Goal: Task Accomplishment & Management: Manage account settings

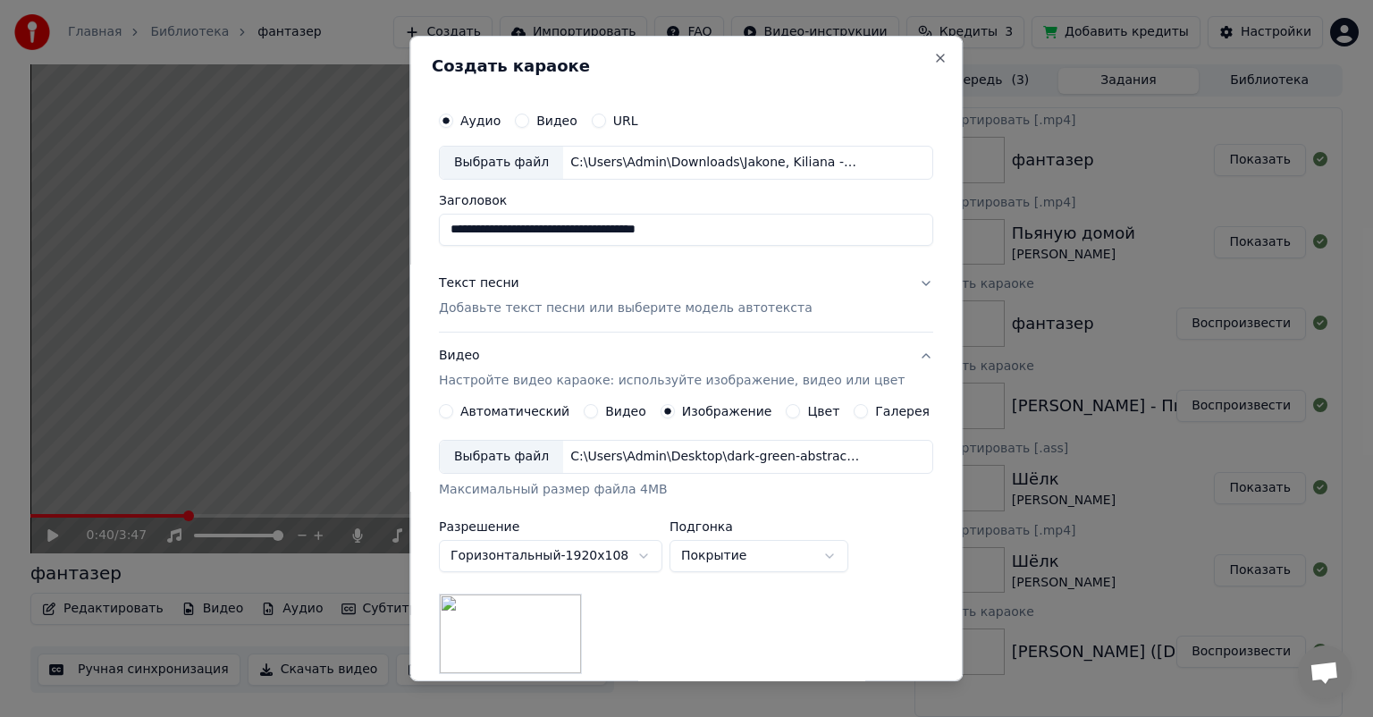
scroll to position [299, 0]
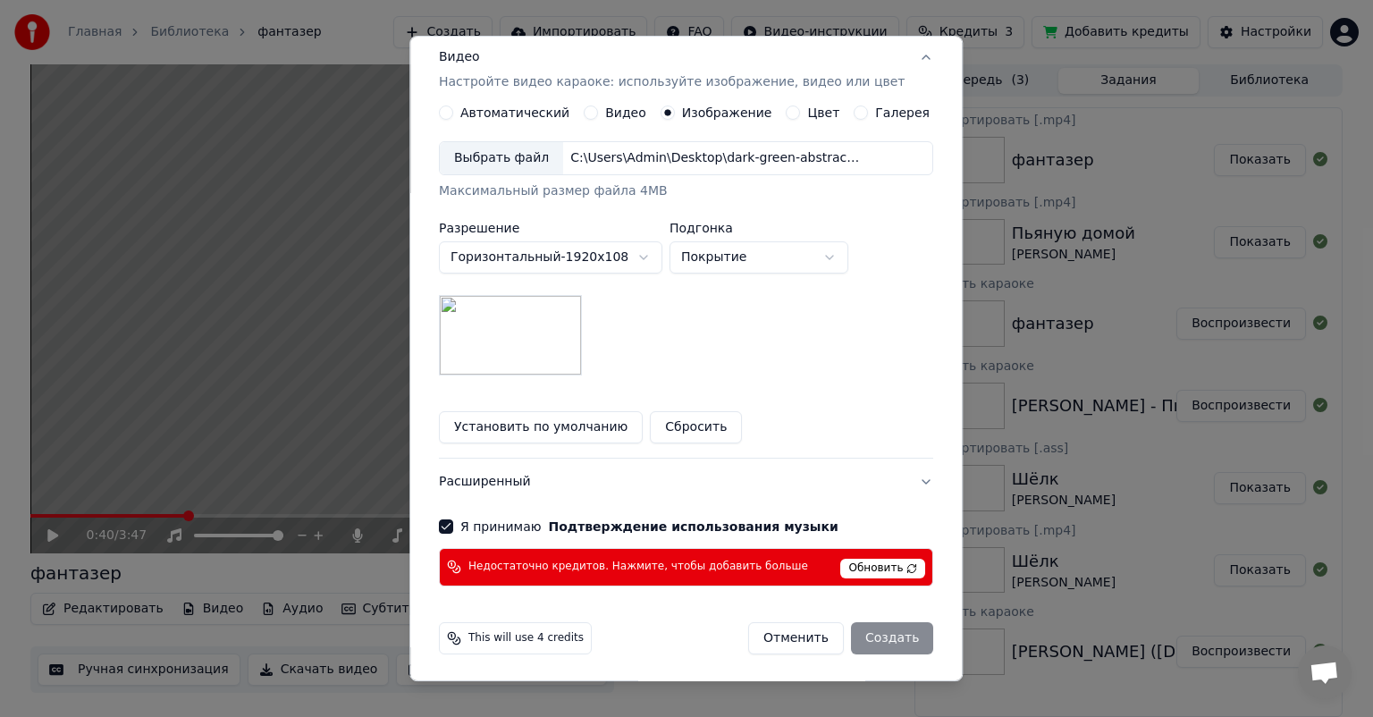
click at [851, 564] on span "Обновить" at bounding box center [883, 569] width 85 height 20
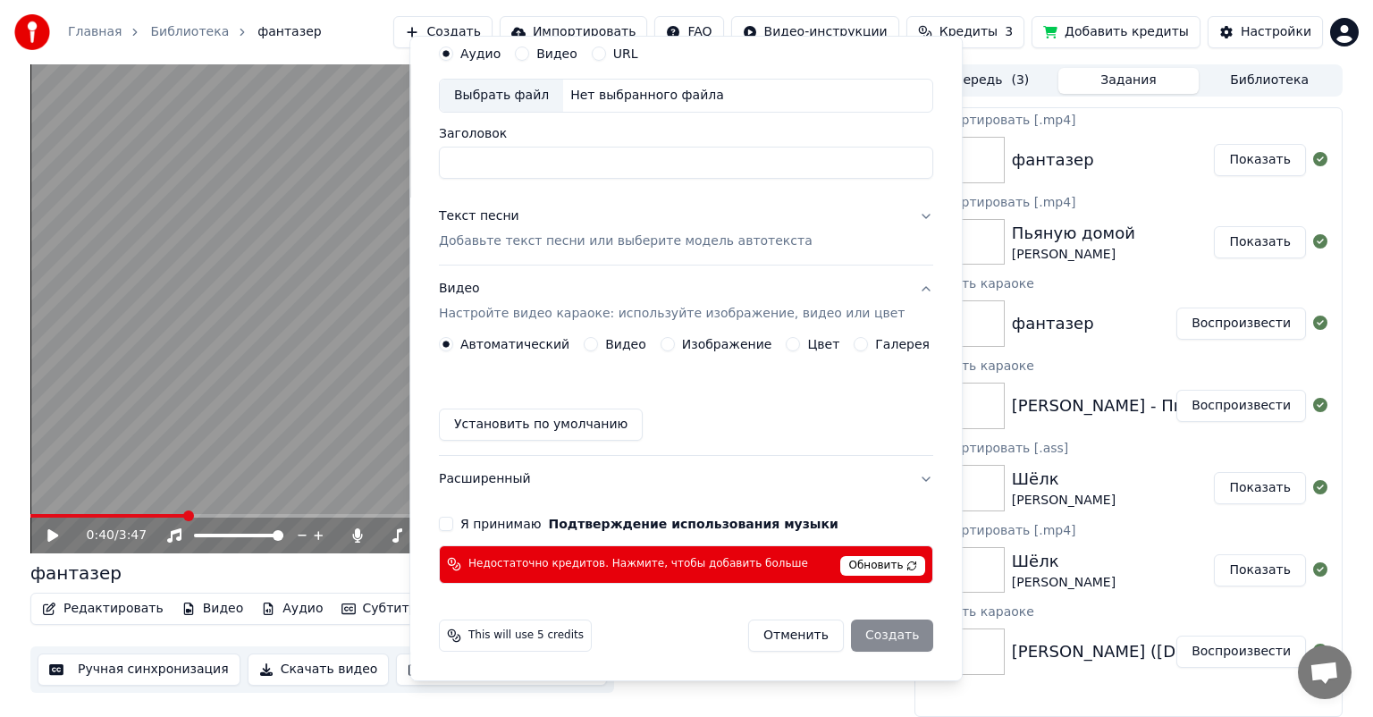
scroll to position [64, 0]
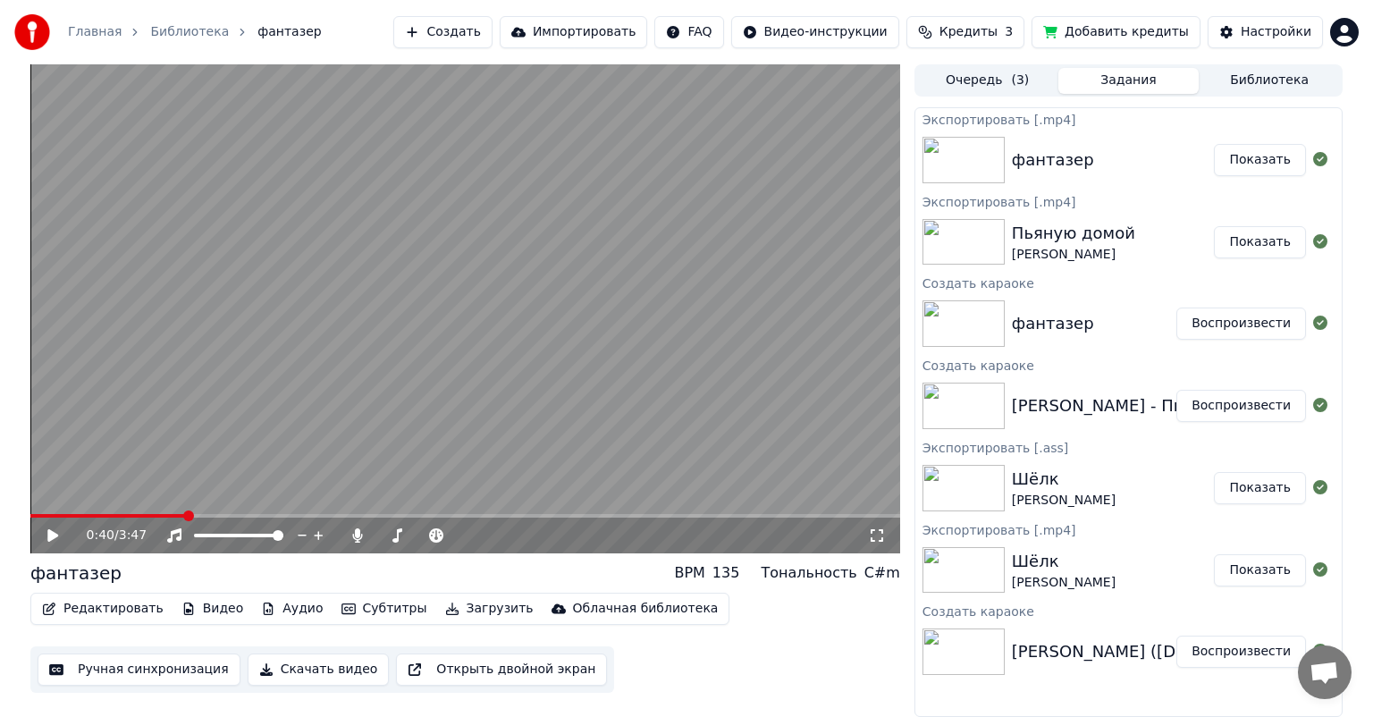
click at [998, 45] on button "Кредиты 3" at bounding box center [966, 32] width 118 height 32
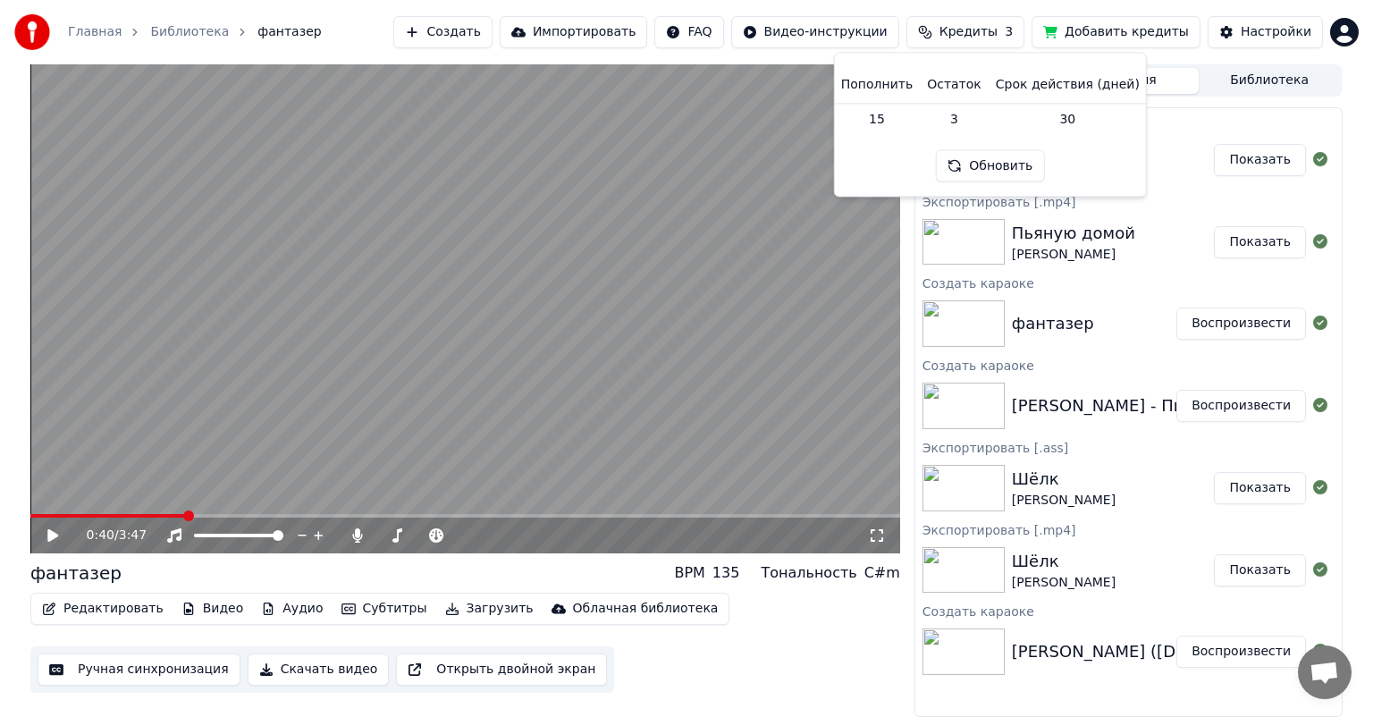
click at [998, 36] on span "Кредиты" at bounding box center [969, 32] width 58 height 18
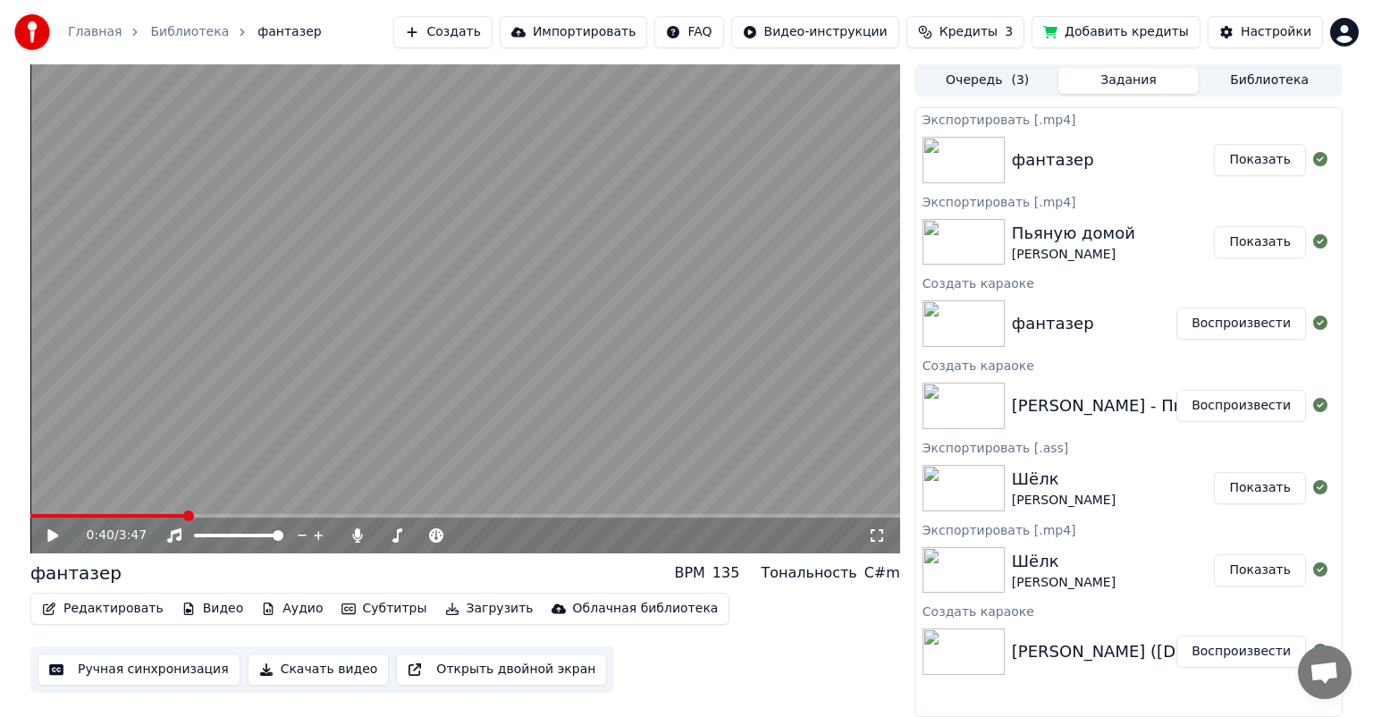
click at [998, 36] on span "Кредиты" at bounding box center [969, 32] width 58 height 18
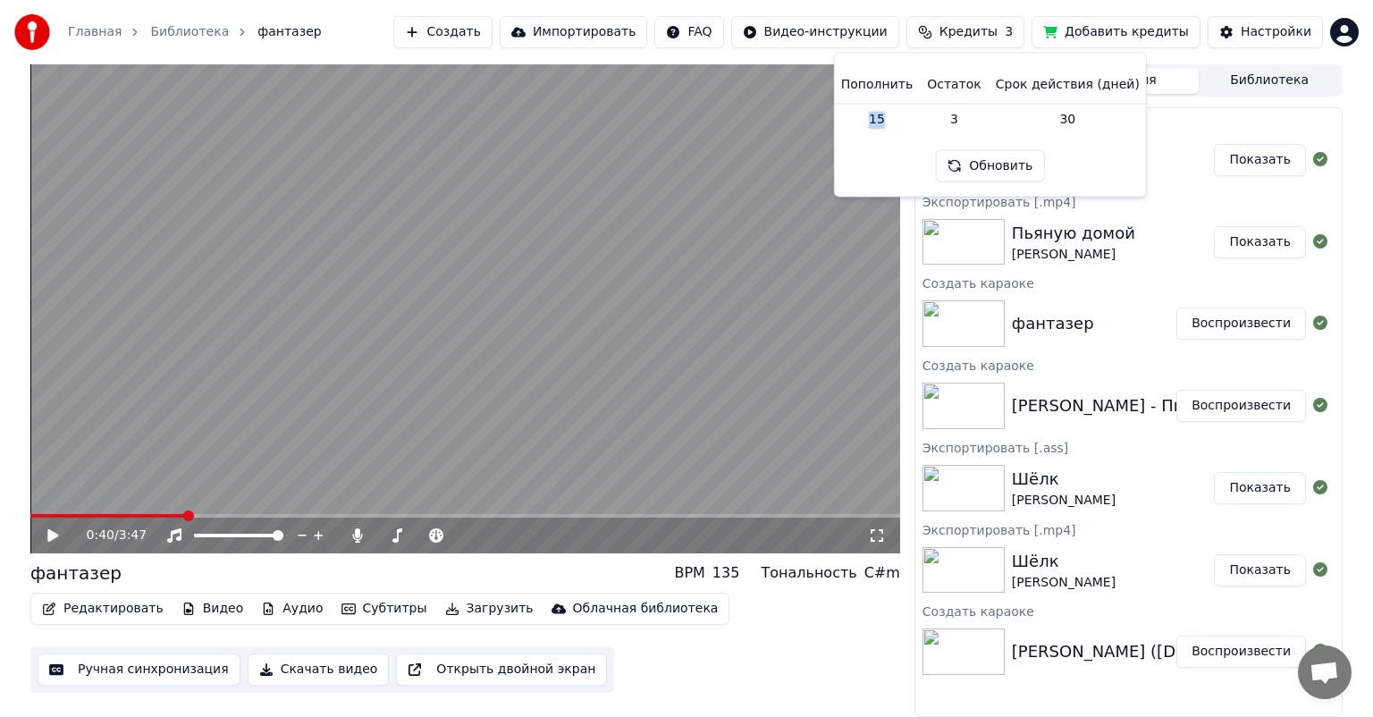
drag, startPoint x: 893, startPoint y: 118, endPoint x: 878, endPoint y: 115, distance: 15.4
click at [878, 115] on td "15" at bounding box center [877, 119] width 86 height 32
click at [883, 114] on td "15" at bounding box center [877, 119] width 86 height 32
click at [1008, 166] on button "Обновить" at bounding box center [990, 166] width 108 height 32
click at [998, 34] on span "Кредиты" at bounding box center [969, 32] width 58 height 18
